Goal: Task Accomplishment & Management: Manage account settings

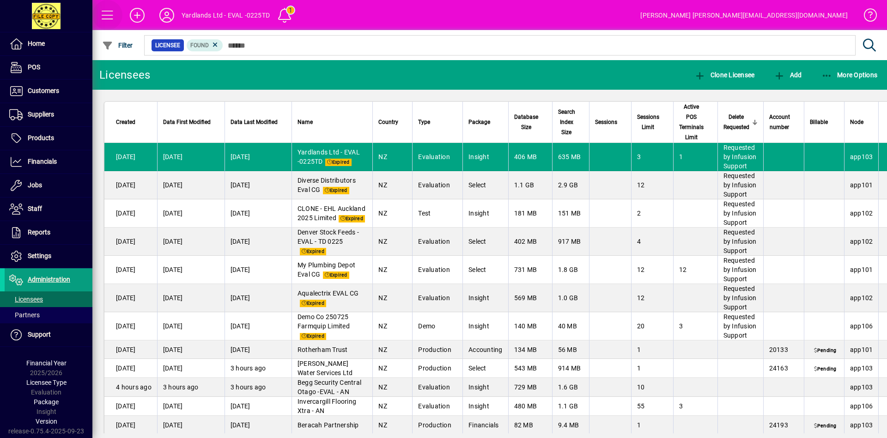
click at [104, 19] on span at bounding box center [108, 15] width 22 height 22
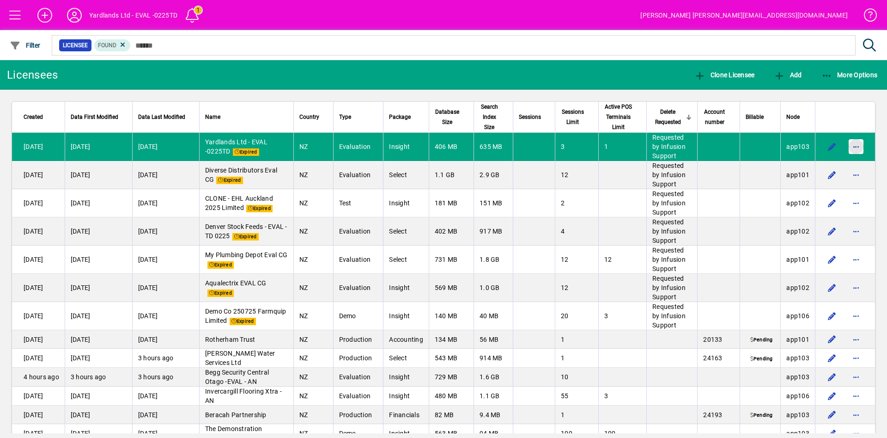
click at [848, 147] on span "button" at bounding box center [856, 146] width 22 height 22
click at [826, 166] on span "Approve deletion of licensee" at bounding box center [797, 165] width 98 height 11
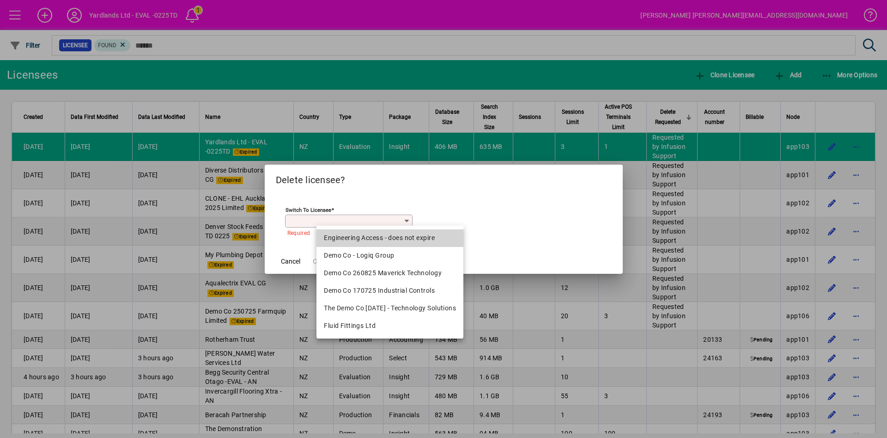
click at [412, 234] on div "Engineering Access - does not expire" at bounding box center [390, 238] width 132 height 10
type input "**********"
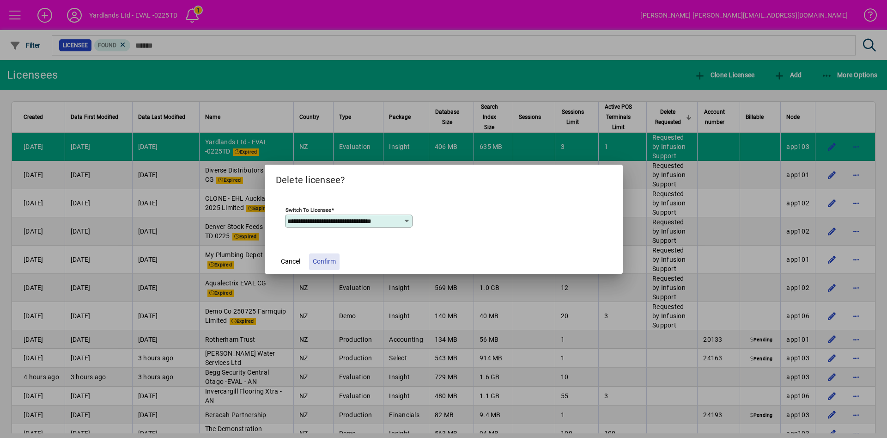
click at [330, 260] on span "Confirm" at bounding box center [324, 261] width 23 height 10
